Goal: Task Accomplishment & Management: Use online tool/utility

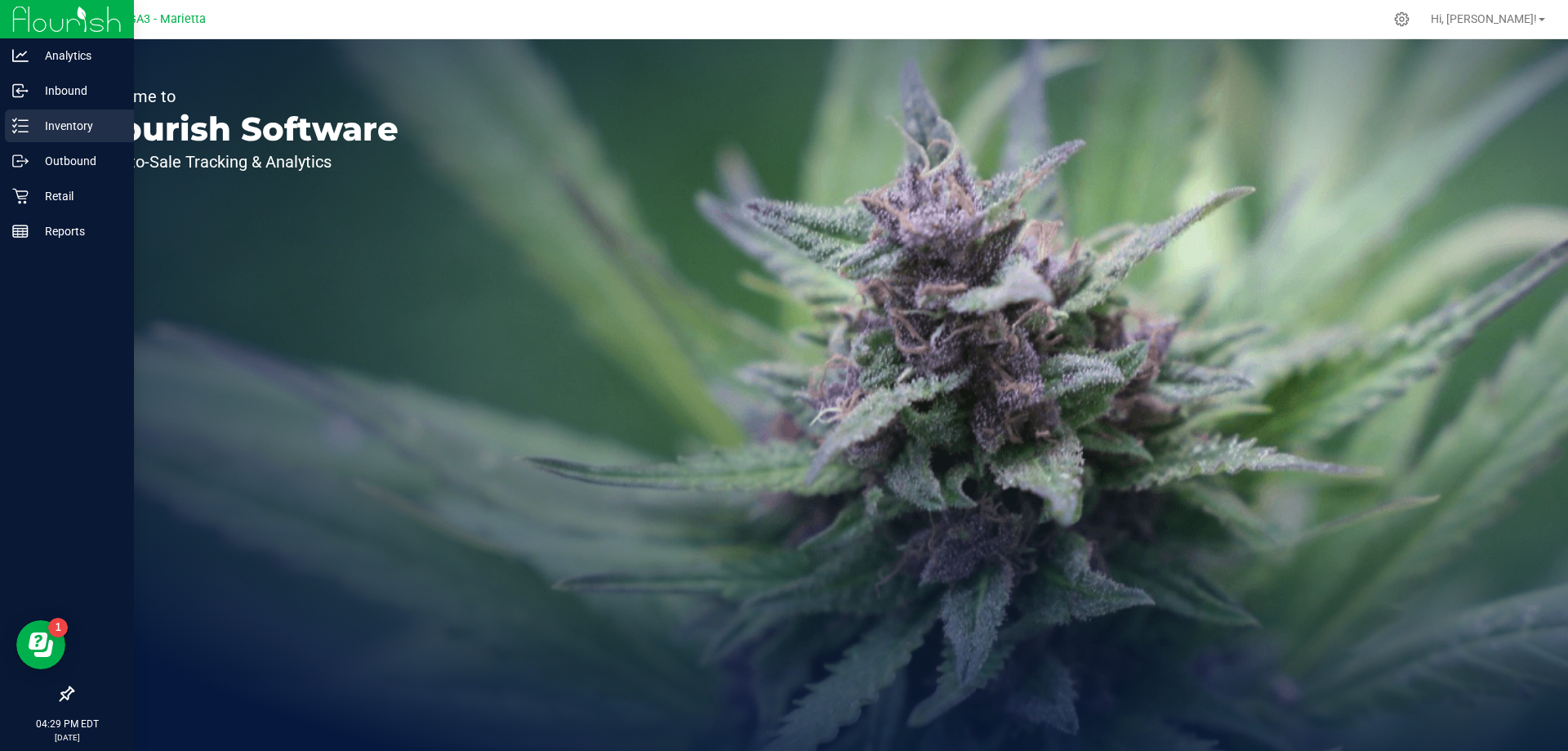
click at [67, 120] on p "Inventory" at bounding box center [78, 126] width 98 height 20
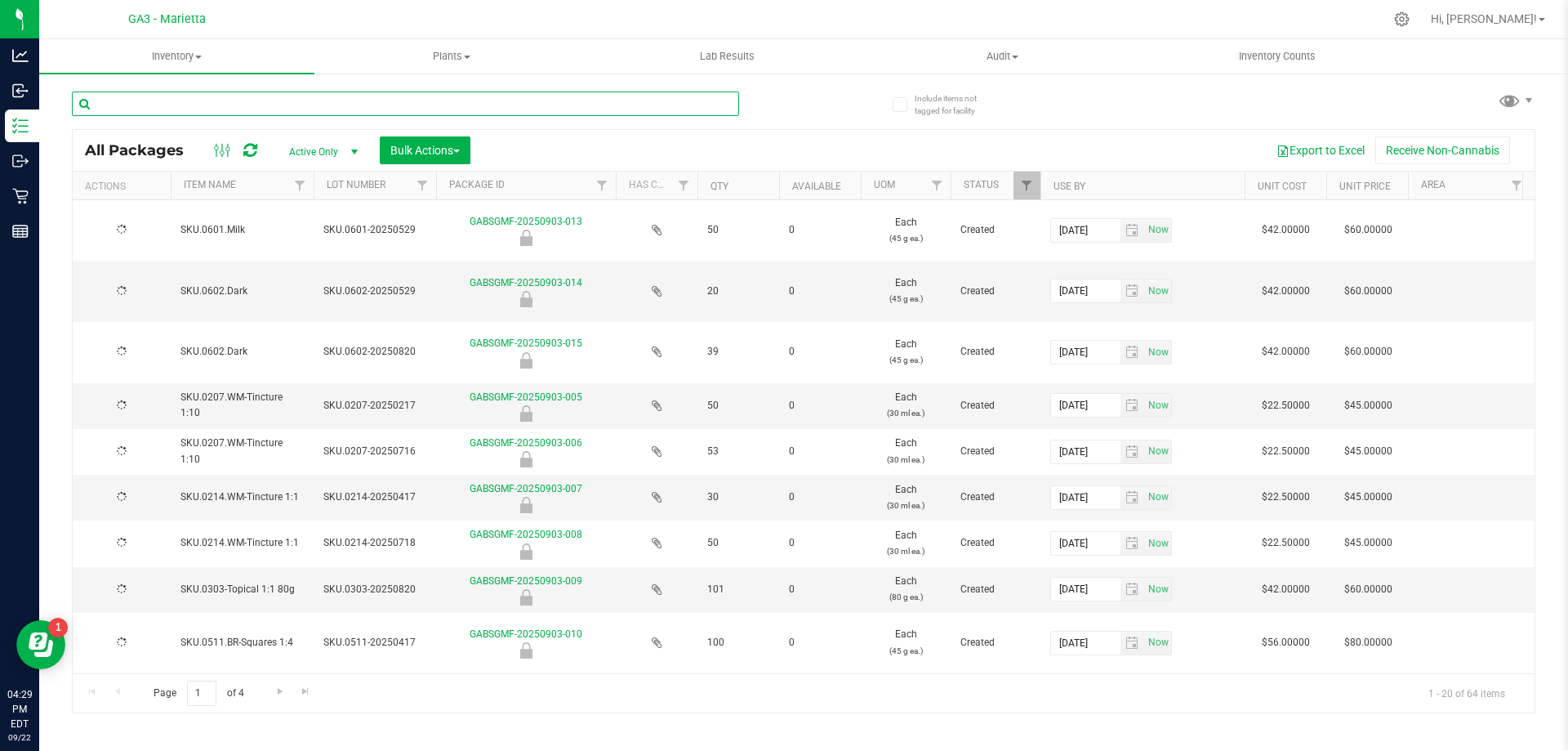
click at [336, 111] on input "text" at bounding box center [405, 104] width 667 height 25
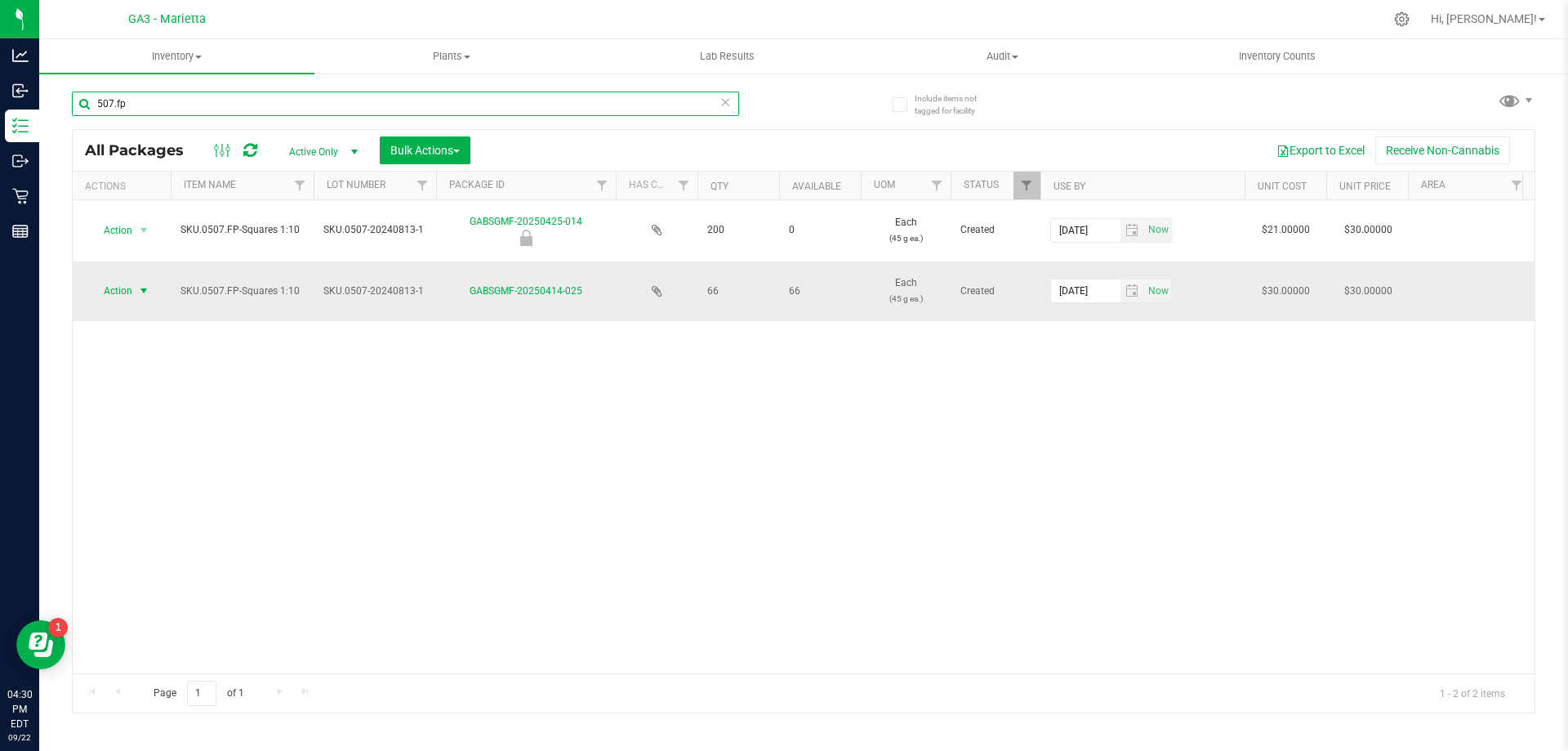
type input "507.fp"
click at [126, 292] on span "Action" at bounding box center [111, 290] width 44 height 23
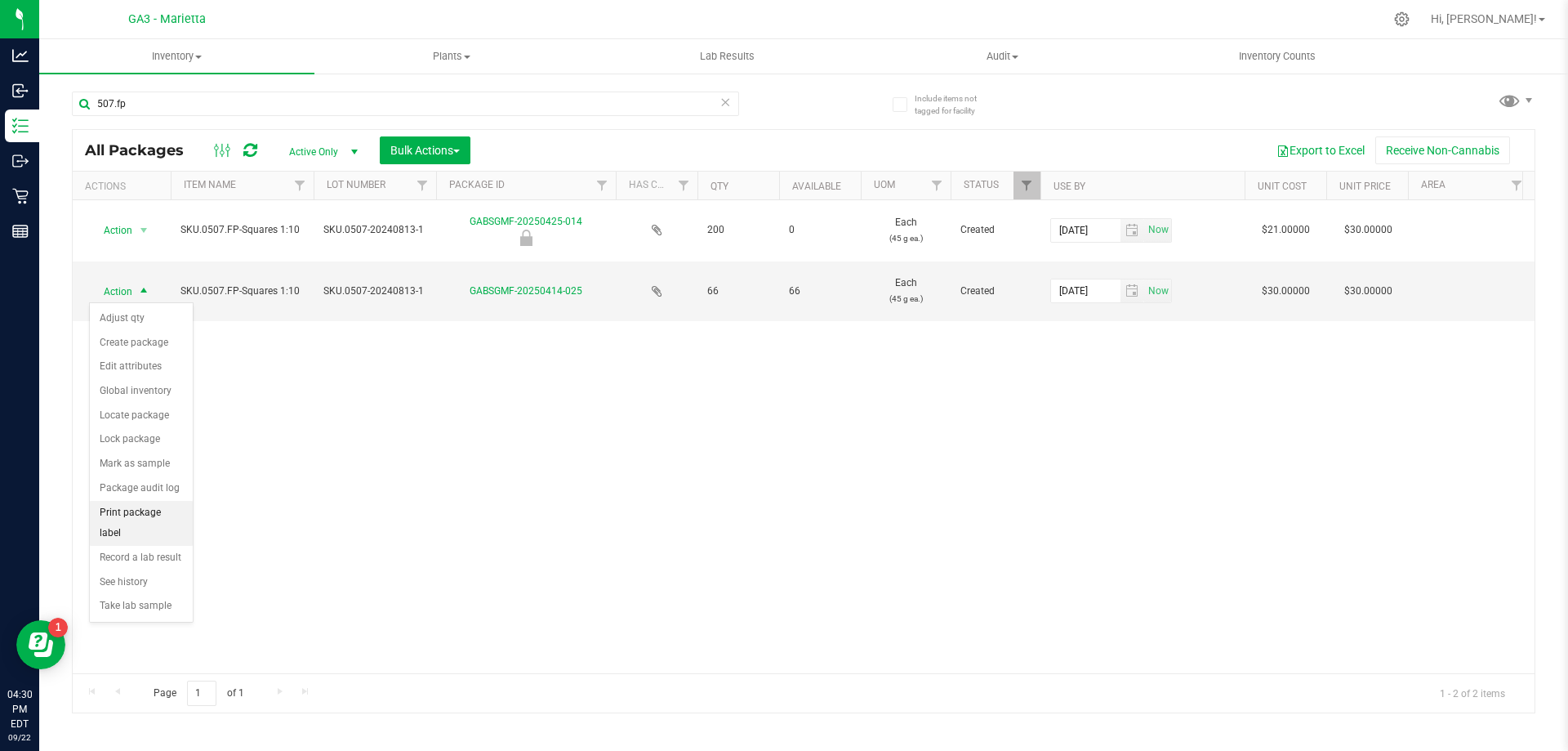
click at [156, 509] on li "Print package label" at bounding box center [141, 523] width 103 height 45
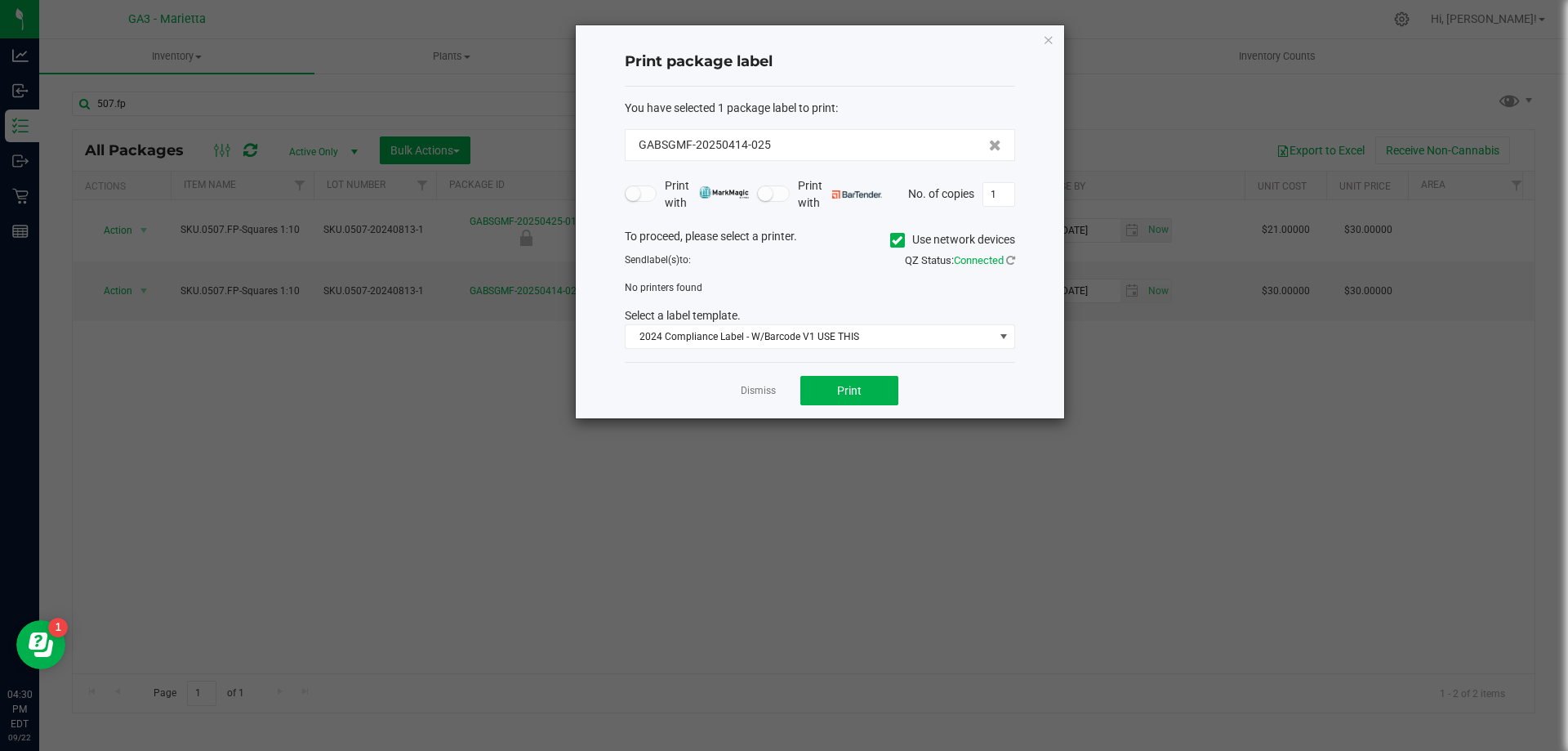
click at [904, 239] on label "Use network devices" at bounding box center [952, 239] width 125 height 17
click at [0, 0] on input "Use network devices" at bounding box center [0, 0] width 0 height 0
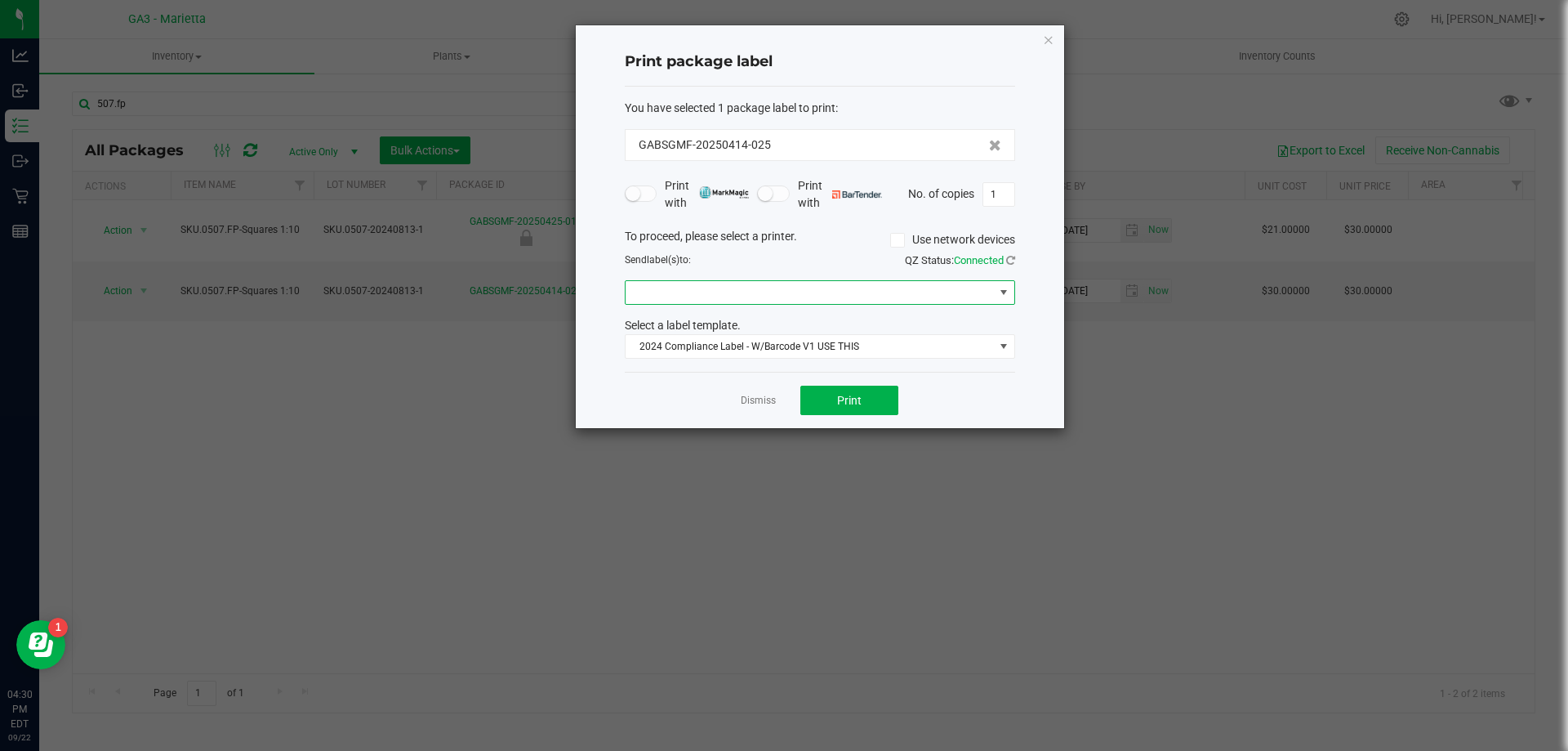
click at [857, 302] on span at bounding box center [810, 292] width 368 height 23
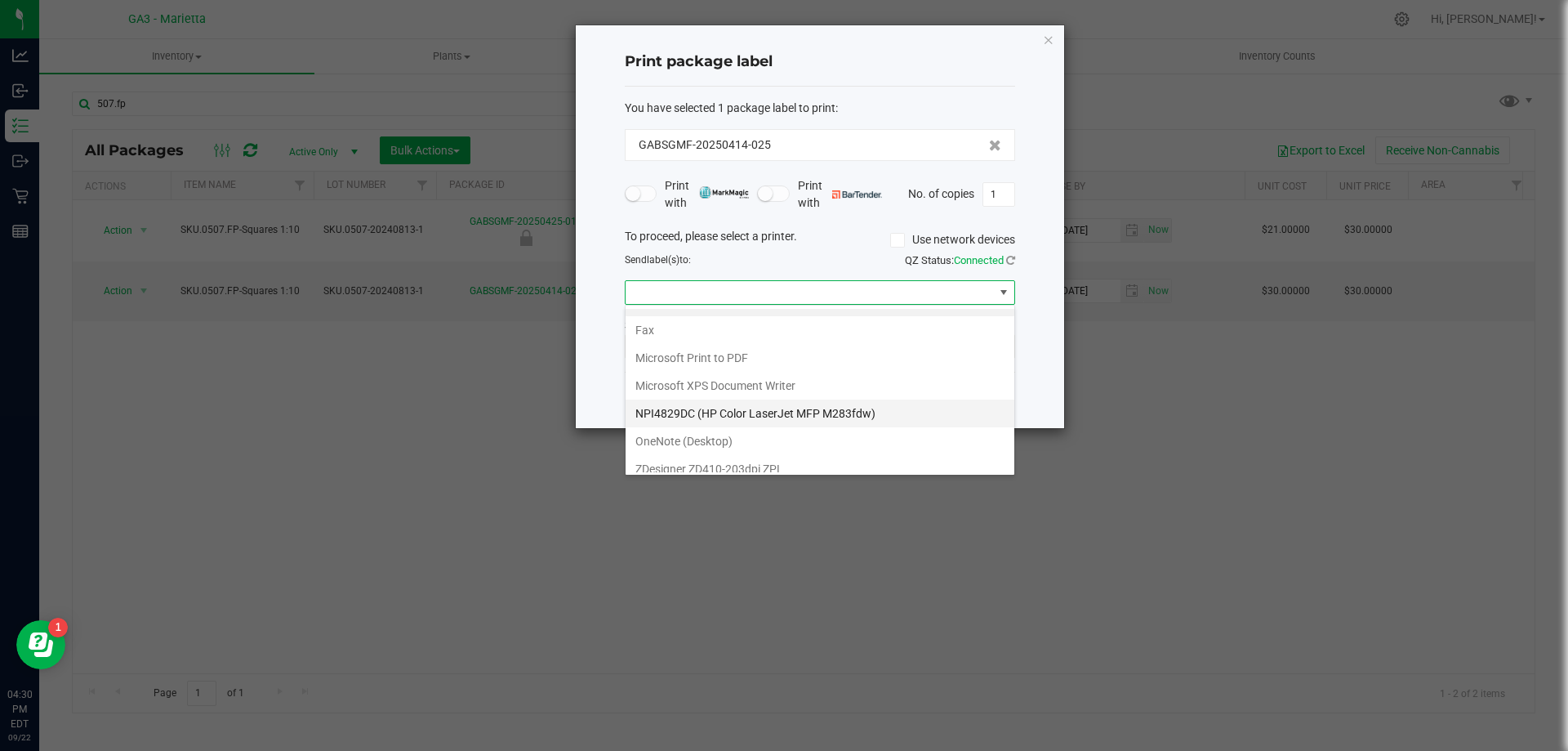
scroll to position [31, 0]
click at [781, 453] on ZPL "ZDesigner ZD410-203dpi ZPL" at bounding box center [820, 458] width 388 height 28
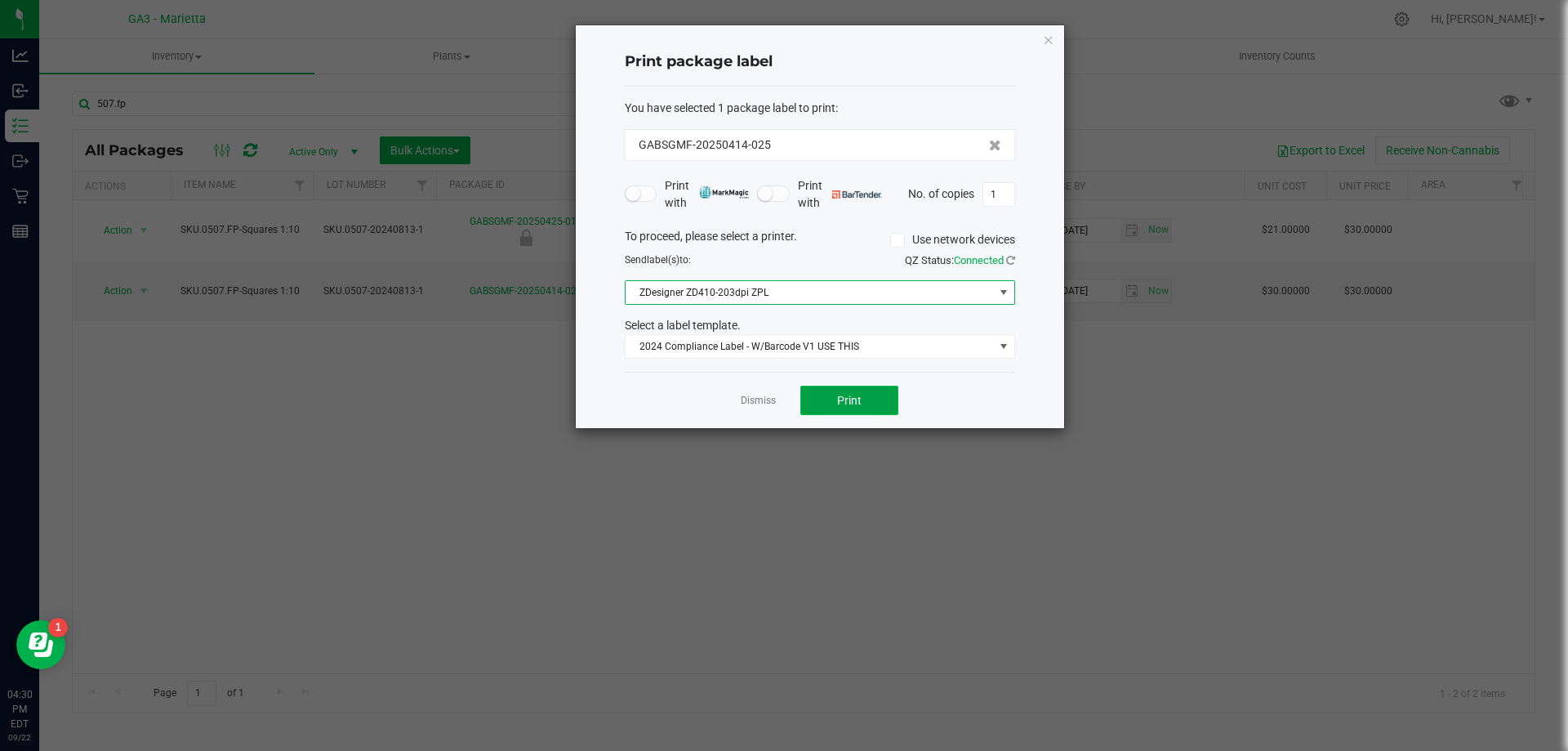
click at [854, 402] on span "Print" at bounding box center [849, 400] width 25 height 13
click at [1050, 36] on icon "button" at bounding box center [1048, 39] width 11 height 20
